Goal: Navigation & Orientation: Find specific page/section

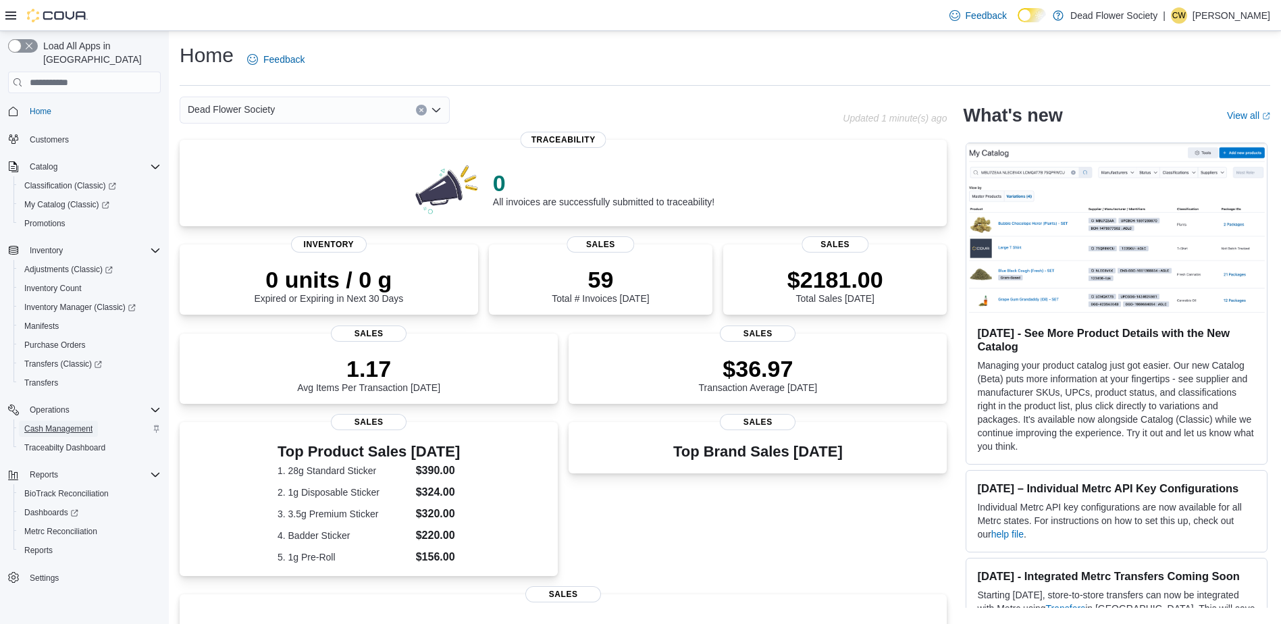
click at [82, 423] on span "Cash Management" at bounding box center [58, 428] width 68 height 11
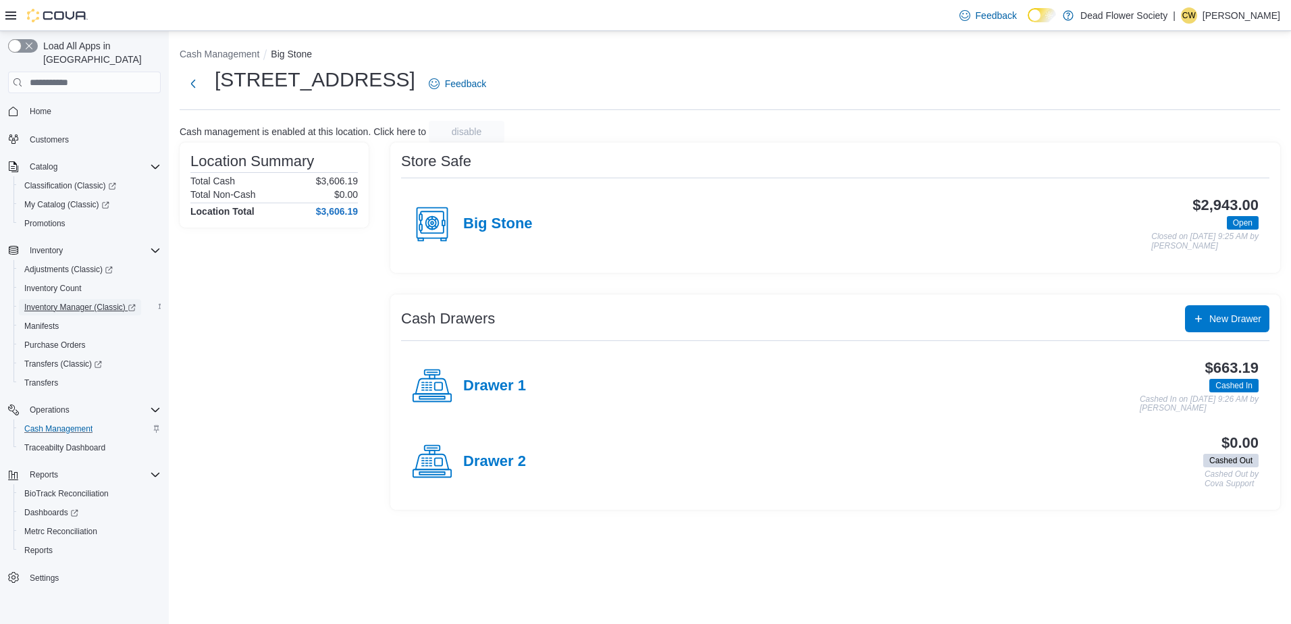
click at [79, 302] on span "Inventory Manager (Classic)" at bounding box center [79, 307] width 111 height 11
click at [47, 106] on span "Home" at bounding box center [41, 111] width 22 height 11
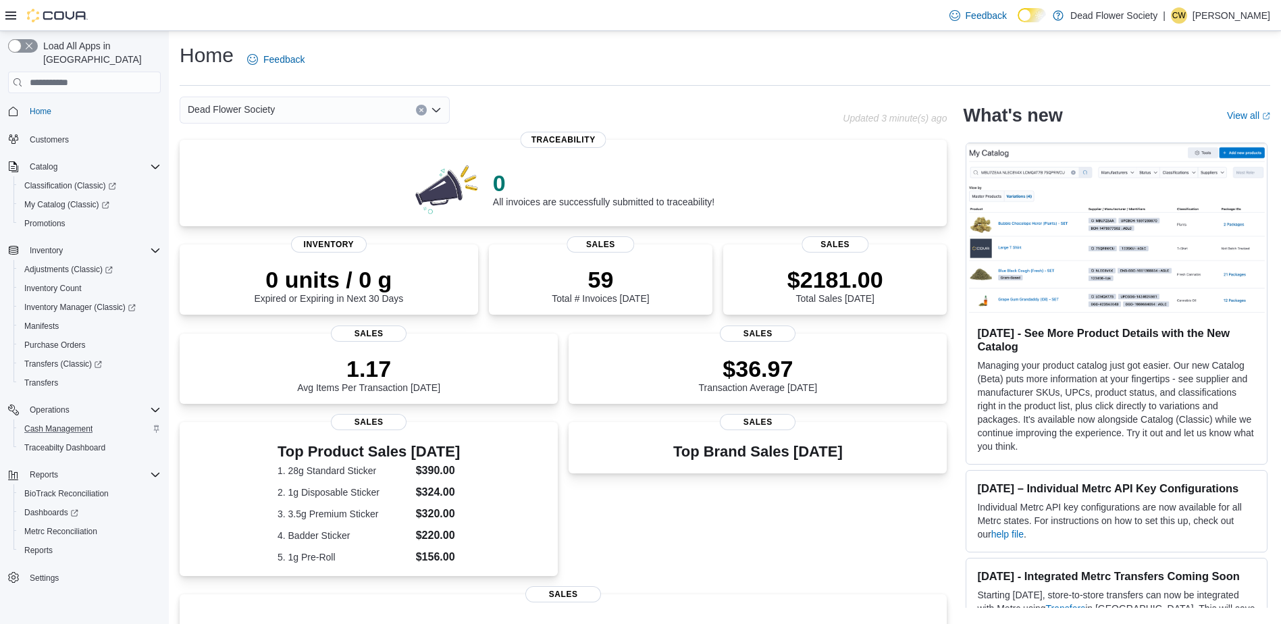
click at [547, 97] on div "Dead Flower Society" at bounding box center [511, 110] width 663 height 27
click at [111, 302] on span "Inventory Manager (Classic)" at bounding box center [79, 307] width 111 height 11
